Goal: Task Accomplishment & Management: Manage account settings

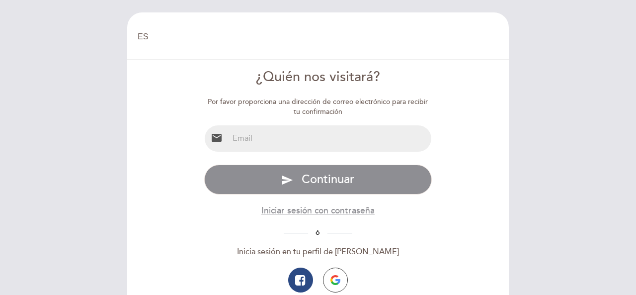
select select "es"
click at [377, 139] on input "email" at bounding box center [330, 138] width 203 height 26
type input "[PERSON_NAME][EMAIL_ADDRESS][PERSON_NAME][PERSON_NAME][DOMAIN_NAME]"
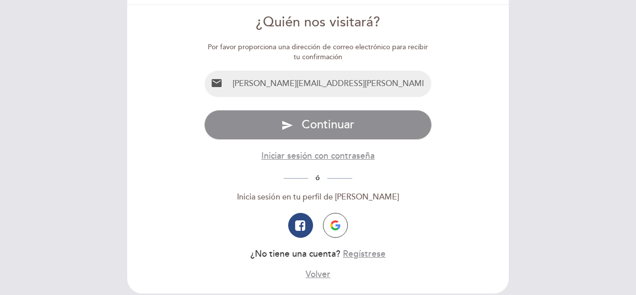
scroll to position [54, 0]
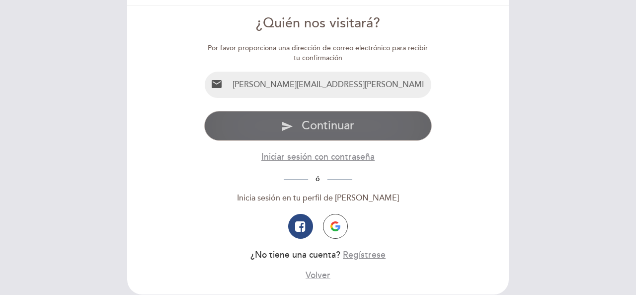
click at [341, 130] on span "Continuar" at bounding box center [328, 125] width 53 height 14
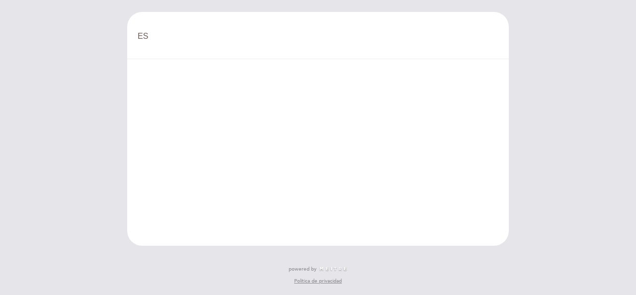
scroll to position [0, 0]
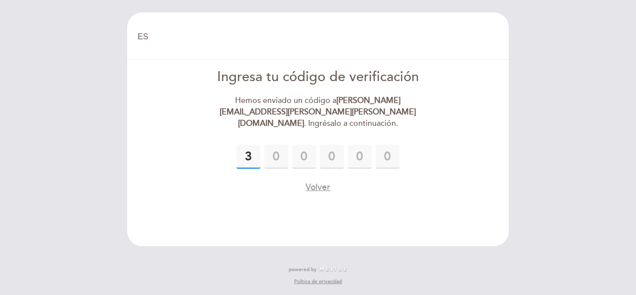
type input "3"
type input "5"
type input "2"
type input "3"
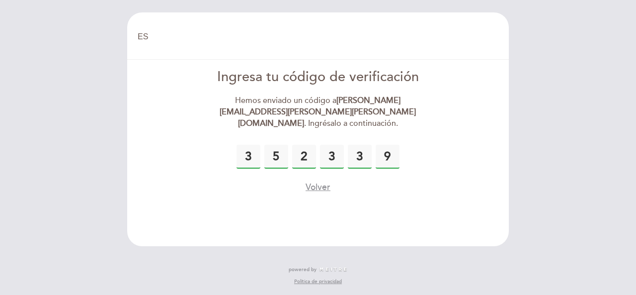
type input "9"
